Goal: Task Accomplishment & Management: Use online tool/utility

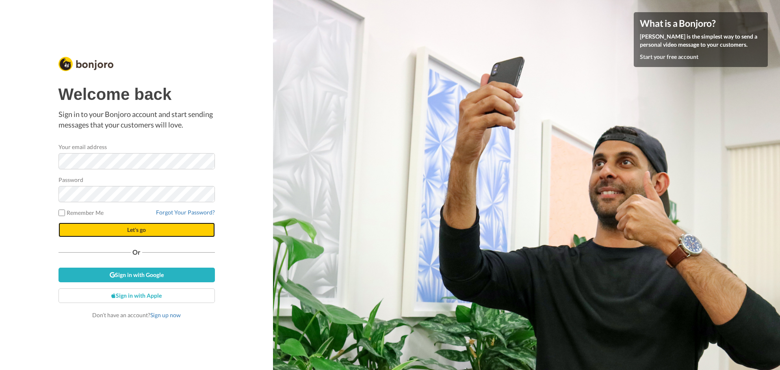
click at [138, 235] on button "Let's go" at bounding box center [136, 230] width 156 height 15
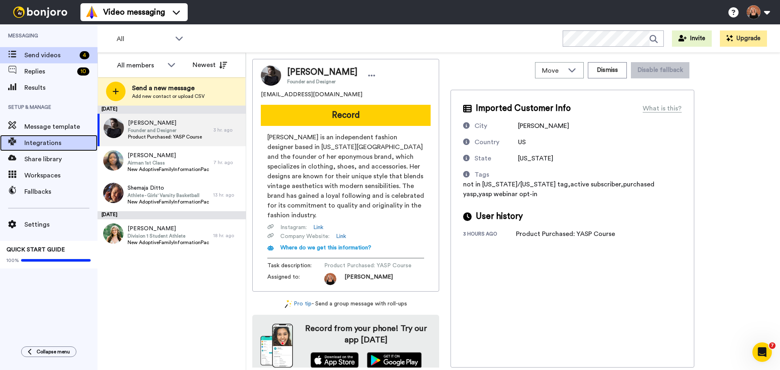
click at [57, 145] on span "Integrations" at bounding box center [60, 143] width 73 height 10
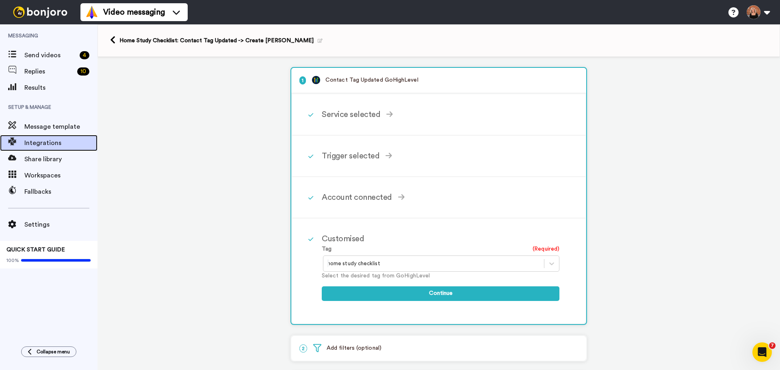
click at [53, 141] on span "Integrations" at bounding box center [60, 143] width 73 height 10
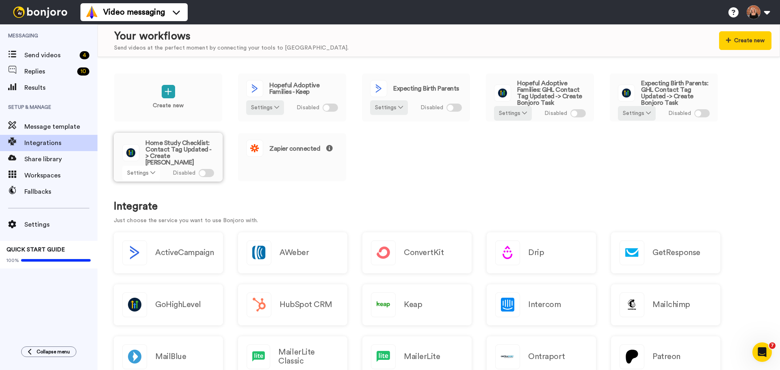
click at [152, 170] on icon at bounding box center [152, 173] width 5 height 6
click at [545, 199] on div "Create new Hopeful Adoptive Families - Keep Settings Disabled Expecting Birth P…" at bounding box center [438, 213] width 682 height 313
